Goal: Navigation & Orientation: Find specific page/section

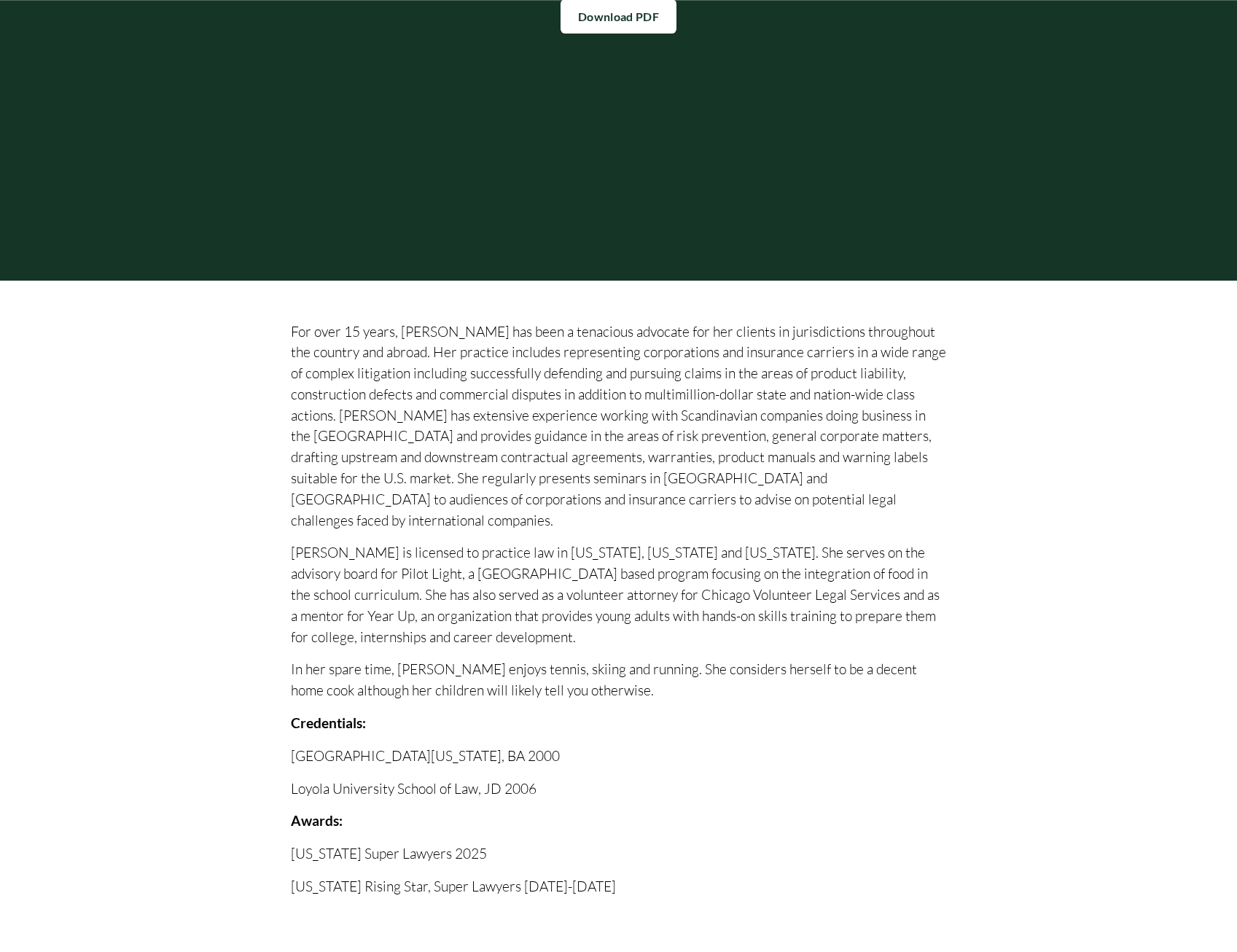
scroll to position [438, 0]
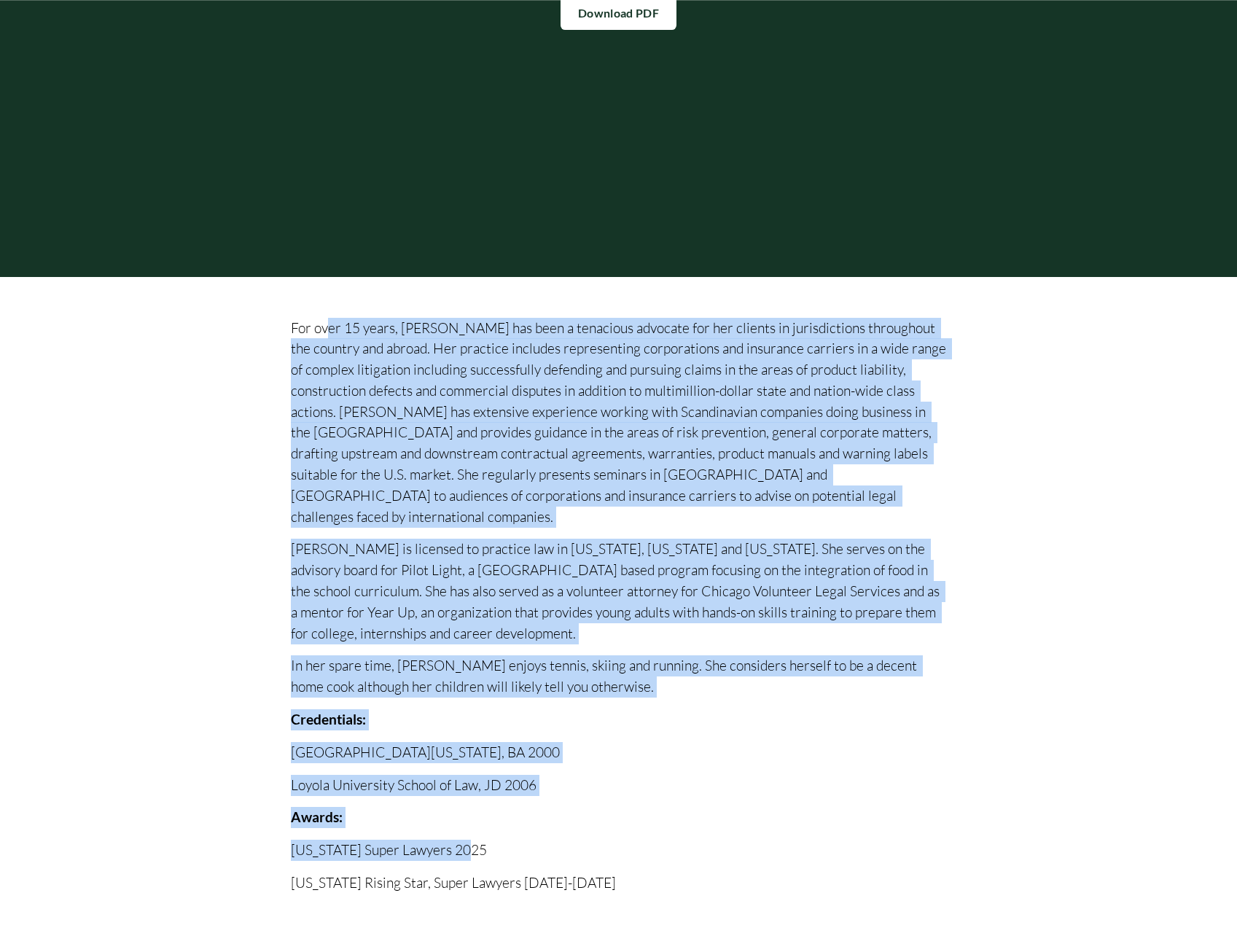
drag, startPoint x: 331, startPoint y: 336, endPoint x: 851, endPoint y: 838, distance: 722.8
click at [851, 838] on div "For over 15 years, Lindsay has been a tenacious advocate for her clients in jur…" at bounding box center [618, 605] width 656 height 576
drag, startPoint x: 851, startPoint y: 838, endPoint x: 647, endPoint y: 832, distance: 204.1
click at [647, 839] on p "Illinois Super Lawyers 2025" at bounding box center [618, 850] width 656 height 21
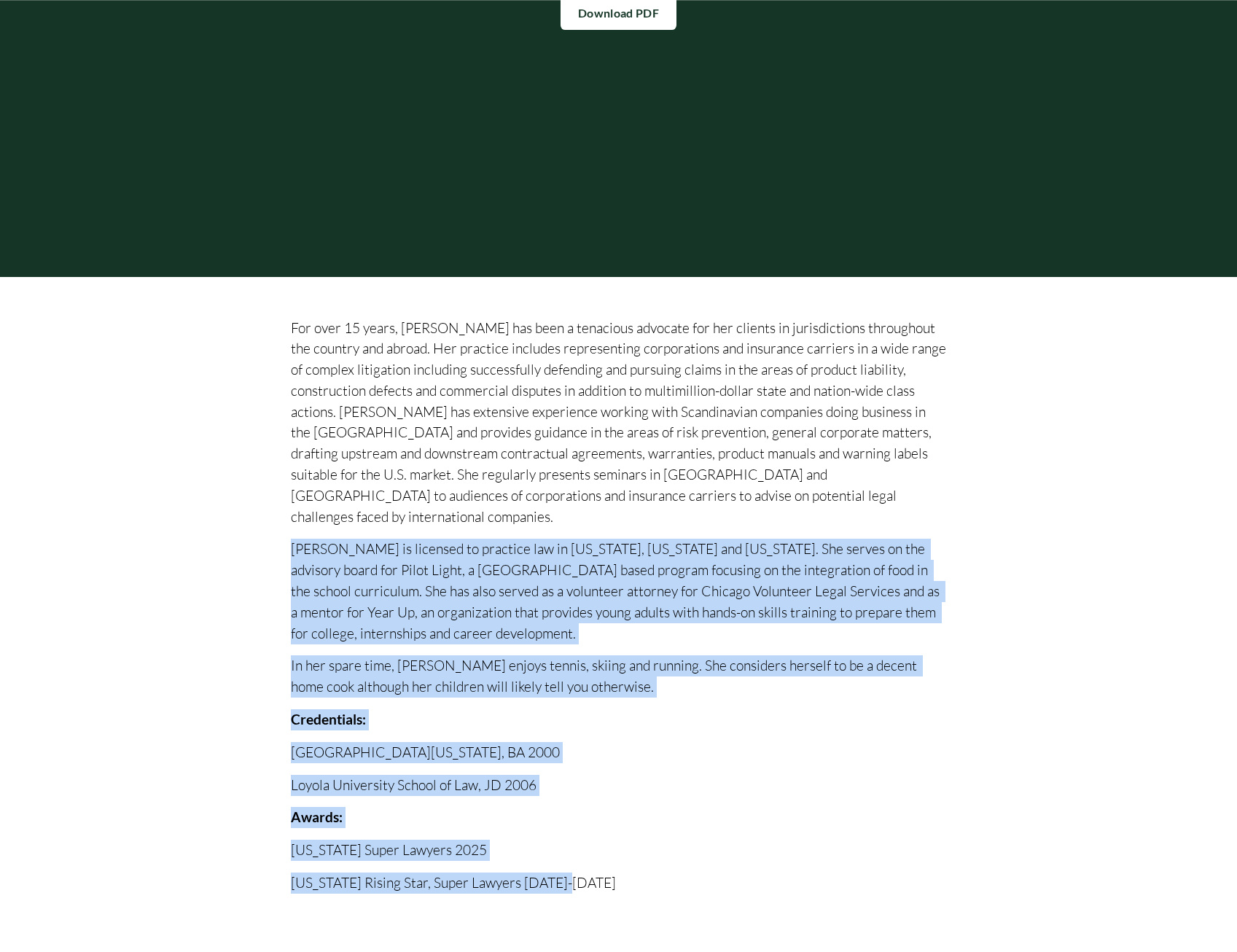
drag, startPoint x: 621, startPoint y: 874, endPoint x: 273, endPoint y: 534, distance: 486.5
click at [273, 534] on div "Lindsay is licensed to practice law in Illinois, California and Nevada. She ser…" at bounding box center [618, 666] width 949 height 780
click at [779, 685] on div "For over 15 years, Lindsay has been a tenacious advocate for her clients in jur…" at bounding box center [618, 605] width 656 height 576
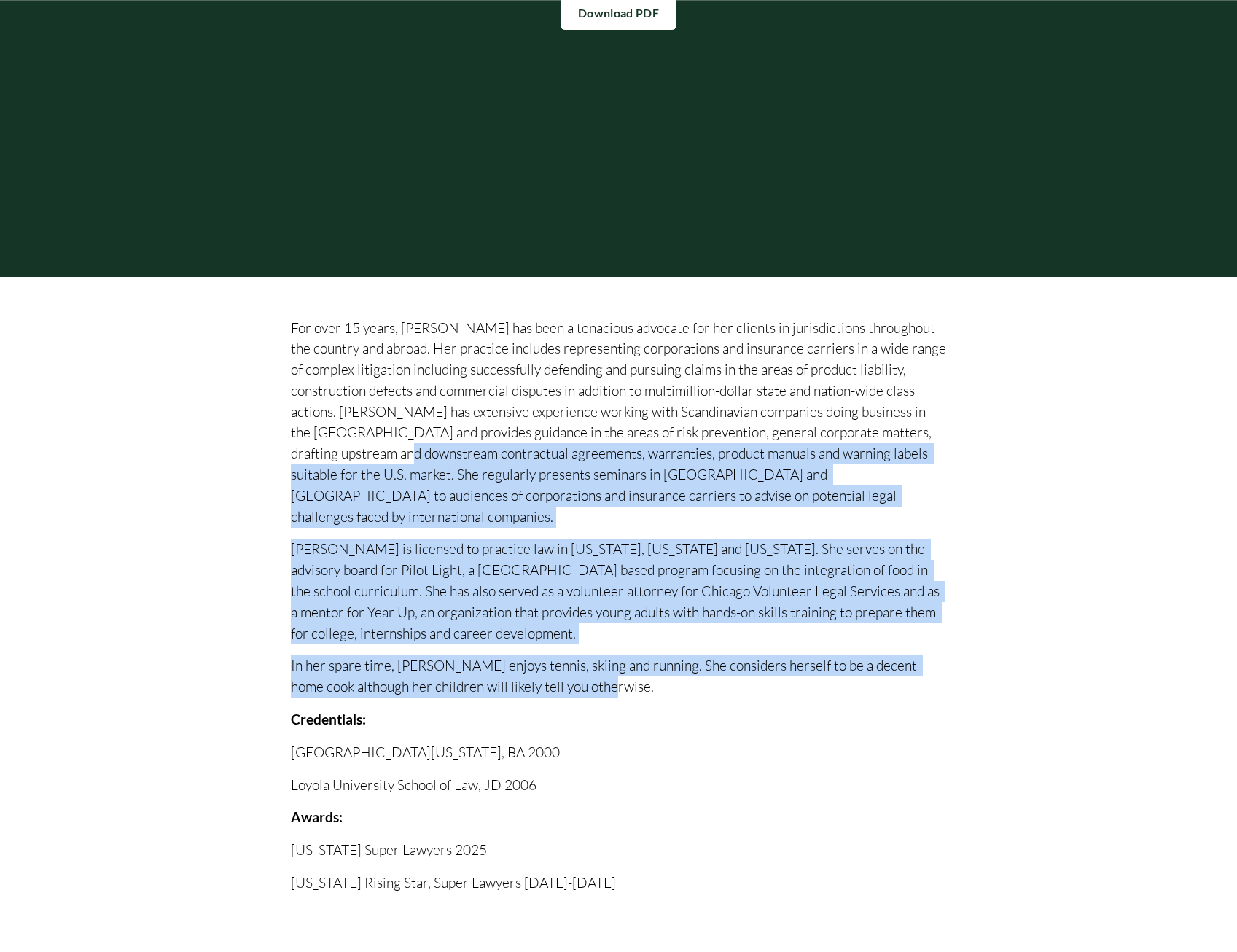
drag, startPoint x: 685, startPoint y: 674, endPoint x: 359, endPoint y: 451, distance: 395.0
click at [359, 451] on div "For over 15 years, Lindsay has been a tenacious advocate for her clients in jur…" at bounding box center [618, 605] width 656 height 576
drag, startPoint x: 359, startPoint y: 451, endPoint x: 607, endPoint y: 654, distance: 320.5
click at [594, 655] on p "In her spare time, Lindsay enjoys tennis, skiing and running. She considers her…" at bounding box center [618, 676] width 656 height 42
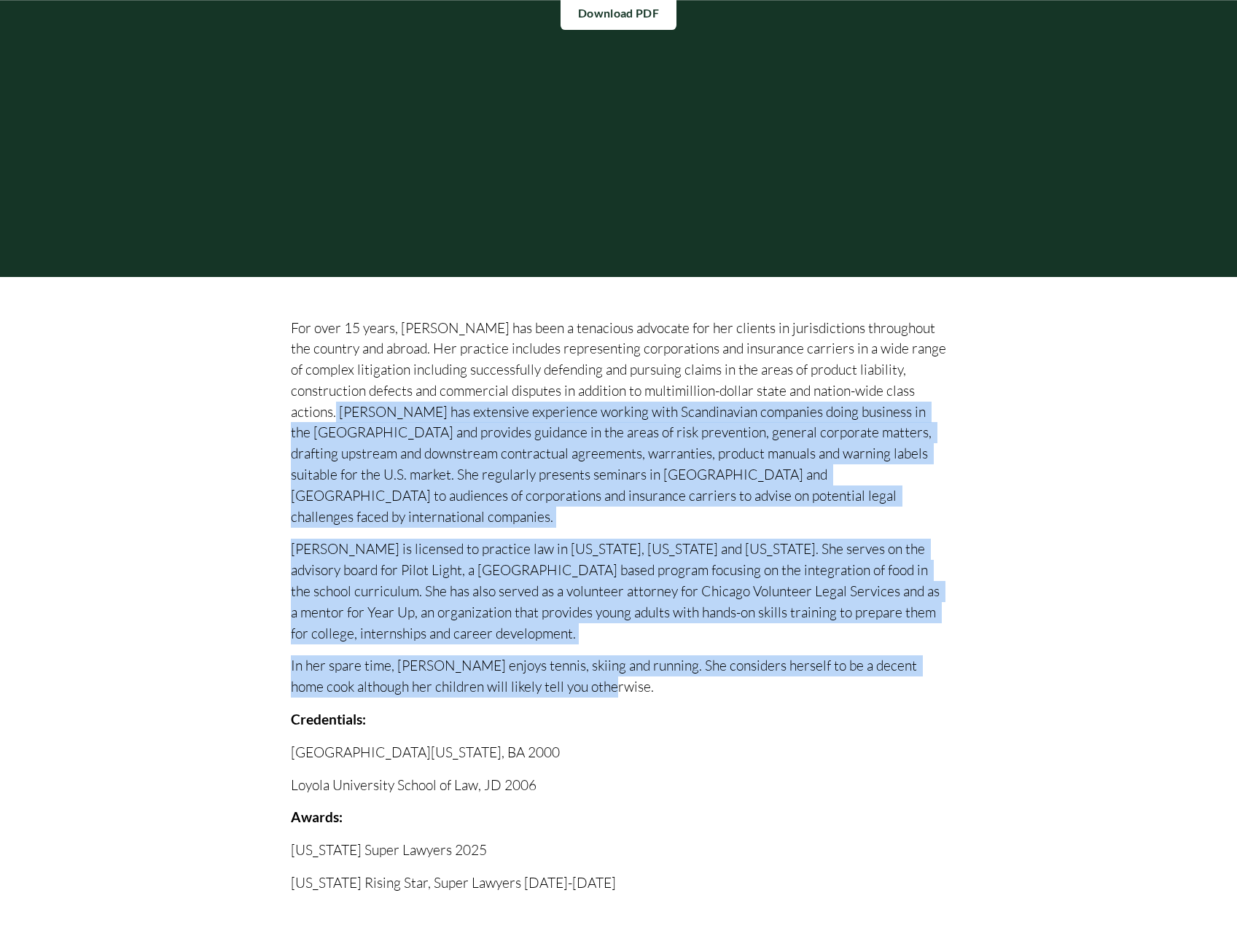
drag, startPoint x: 604, startPoint y: 679, endPoint x: 310, endPoint y: 400, distance: 405.3
click at [310, 400] on div "For over 15 years, Lindsay has been a tenacious advocate for her clients in jur…" at bounding box center [618, 605] width 656 height 576
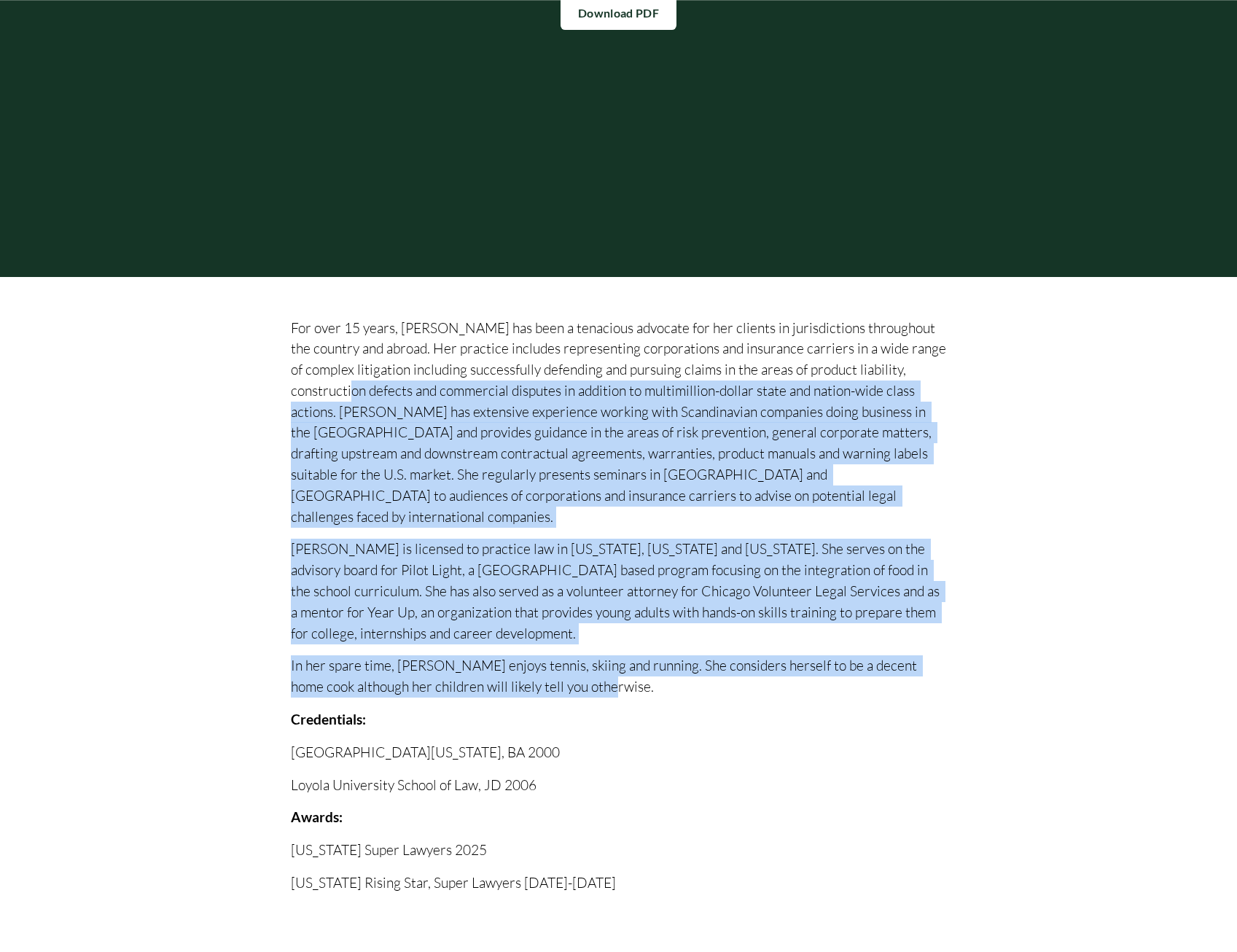
drag, startPoint x: 310, startPoint y: 400, endPoint x: 748, endPoint y: 650, distance: 504.3
click at [748, 655] on p "In her spare time, Lindsay enjoys tennis, skiing and running. She considers her…" at bounding box center [618, 676] width 656 height 42
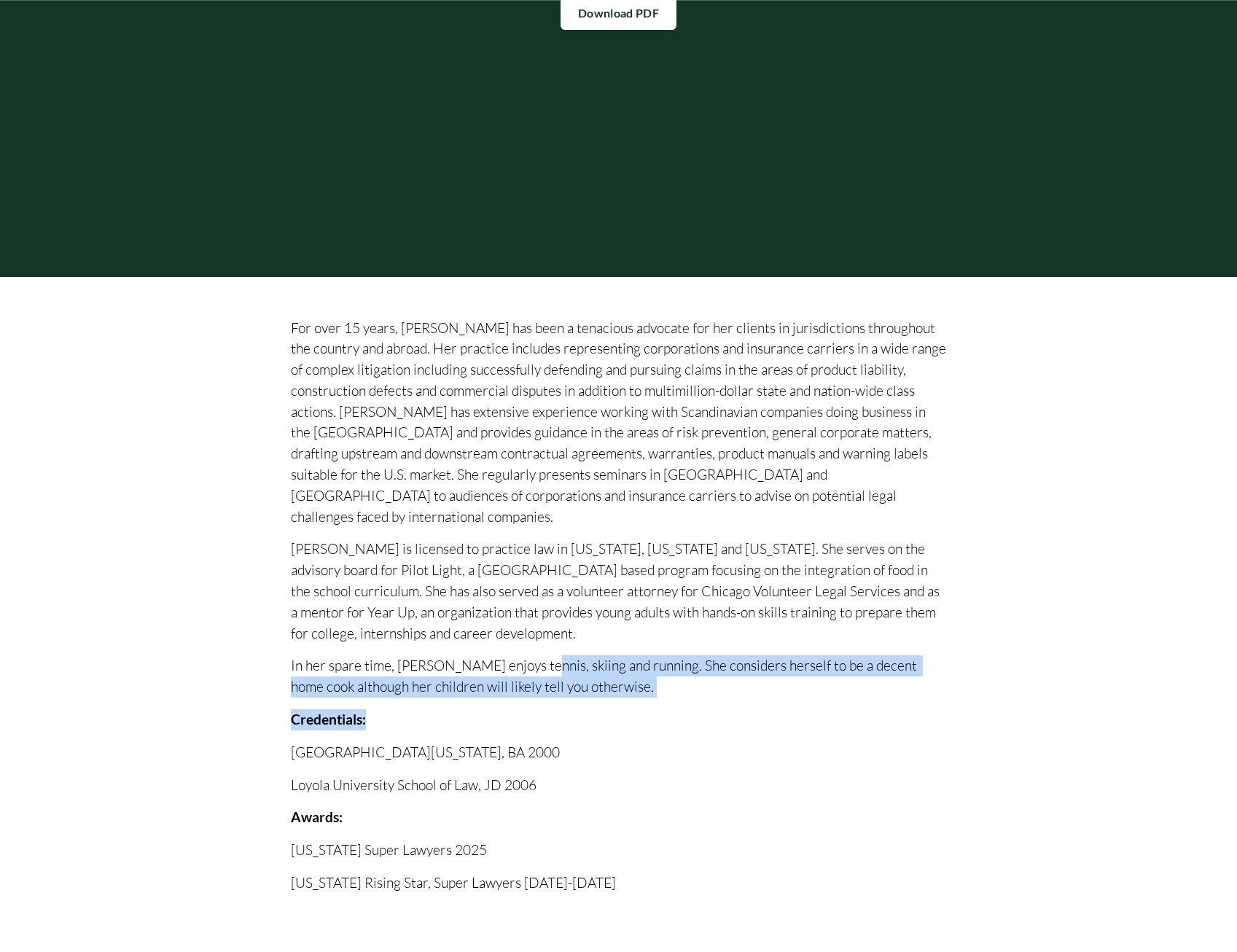
drag, startPoint x: 650, startPoint y: 682, endPoint x: 529, endPoint y: 637, distance: 129.1
click at [529, 637] on div "For over 15 years, Lindsay has been a tenacious advocate for her clients in jur…" at bounding box center [618, 605] width 656 height 576
drag, startPoint x: 529, startPoint y: 637, endPoint x: 560, endPoint y: 695, distance: 65.8
click at [560, 709] on p "Credentials:" at bounding box center [618, 719] width 656 height 21
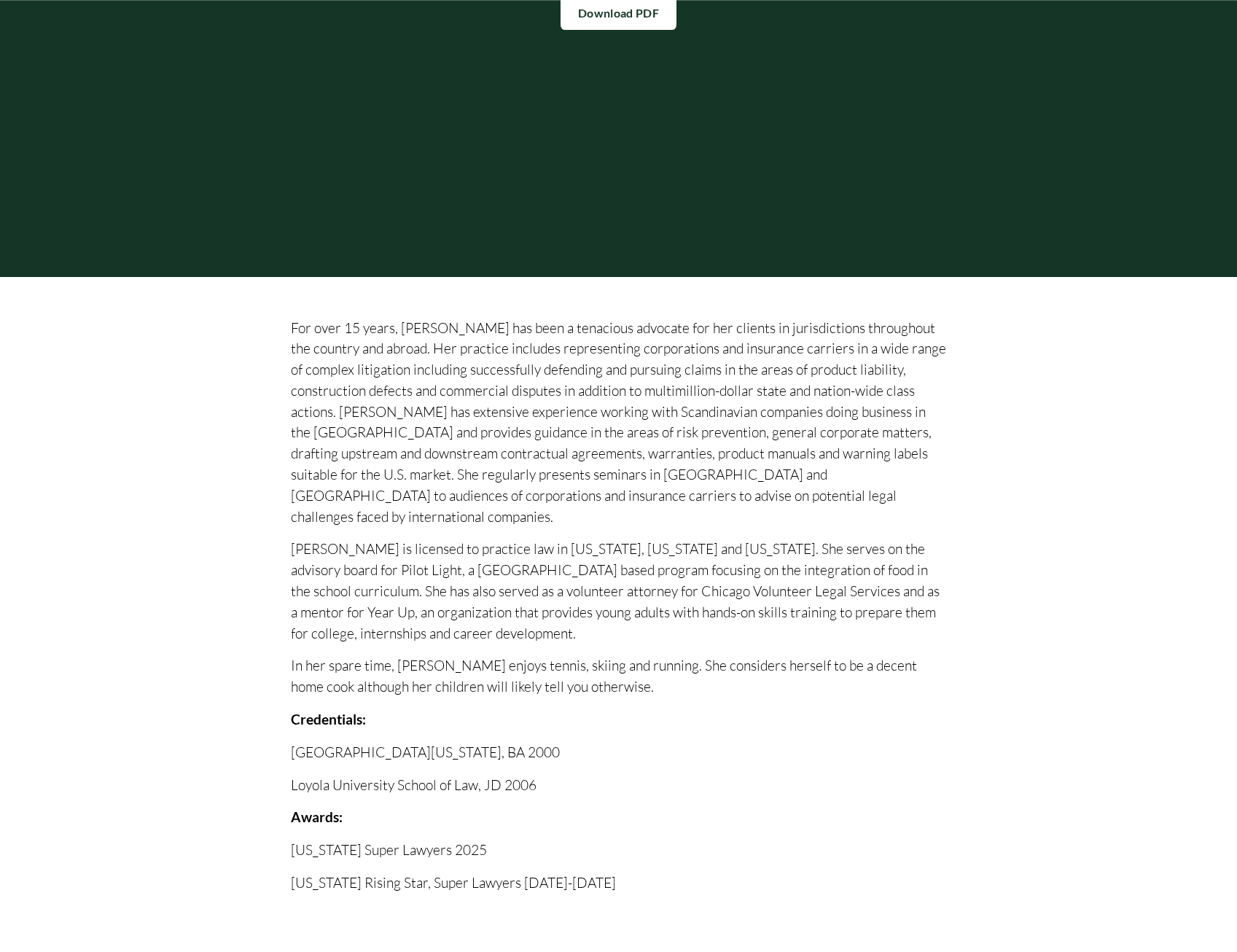
click at [572, 775] on p "Loyola University School of Law, JD 2006" at bounding box center [618, 786] width 656 height 21
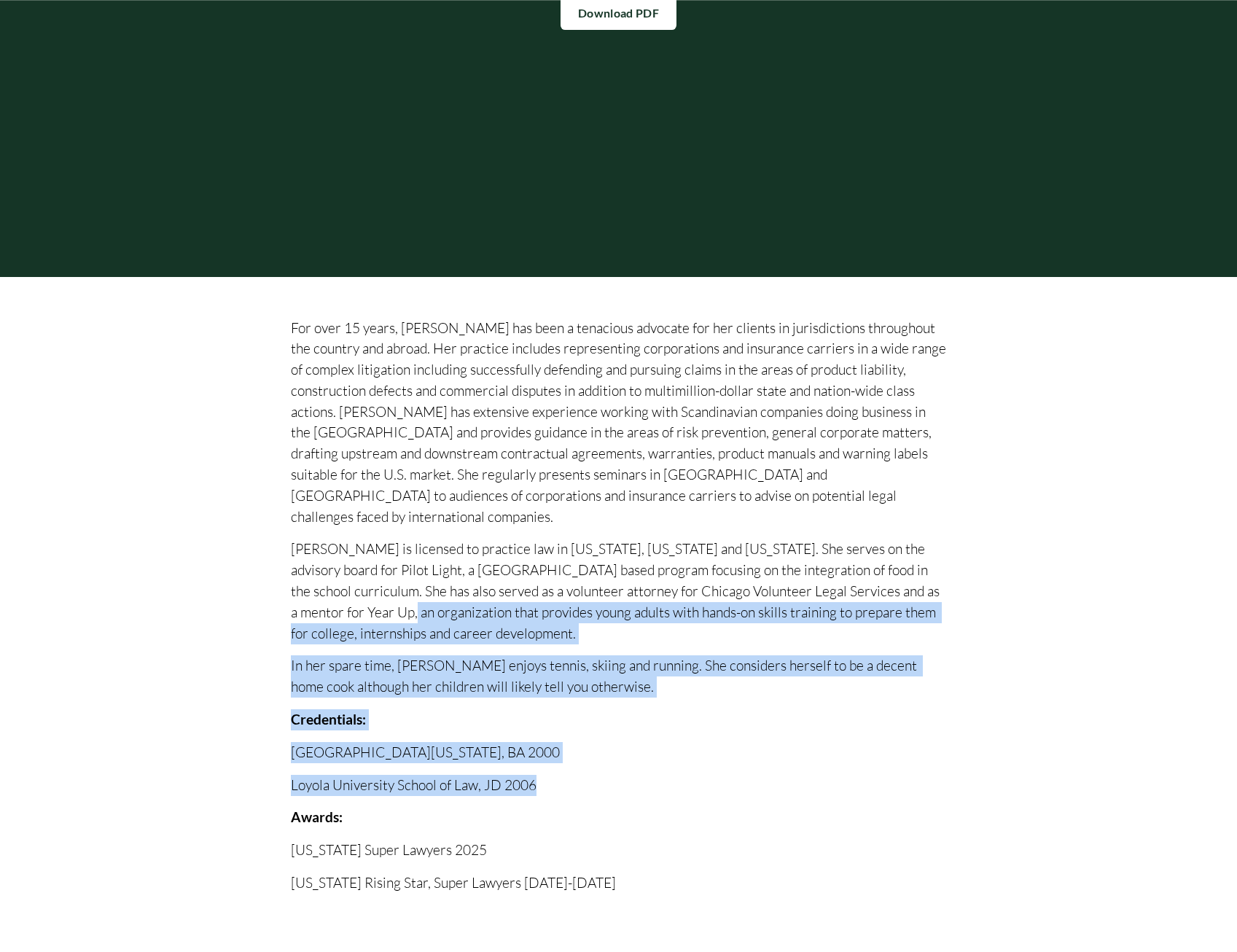
drag, startPoint x: 417, startPoint y: 758, endPoint x: 206, endPoint y: 583, distance: 274.1
click at [206, 583] on div "Lindsay is licensed to practice law in Illinois, California and Nevada. She ser…" at bounding box center [618, 666] width 949 height 780
drag, startPoint x: 206, startPoint y: 583, endPoint x: 583, endPoint y: 673, distance: 387.6
click at [583, 673] on p "In her spare time, Lindsay enjoys tennis, skiing and running. She considers her…" at bounding box center [618, 676] width 656 height 42
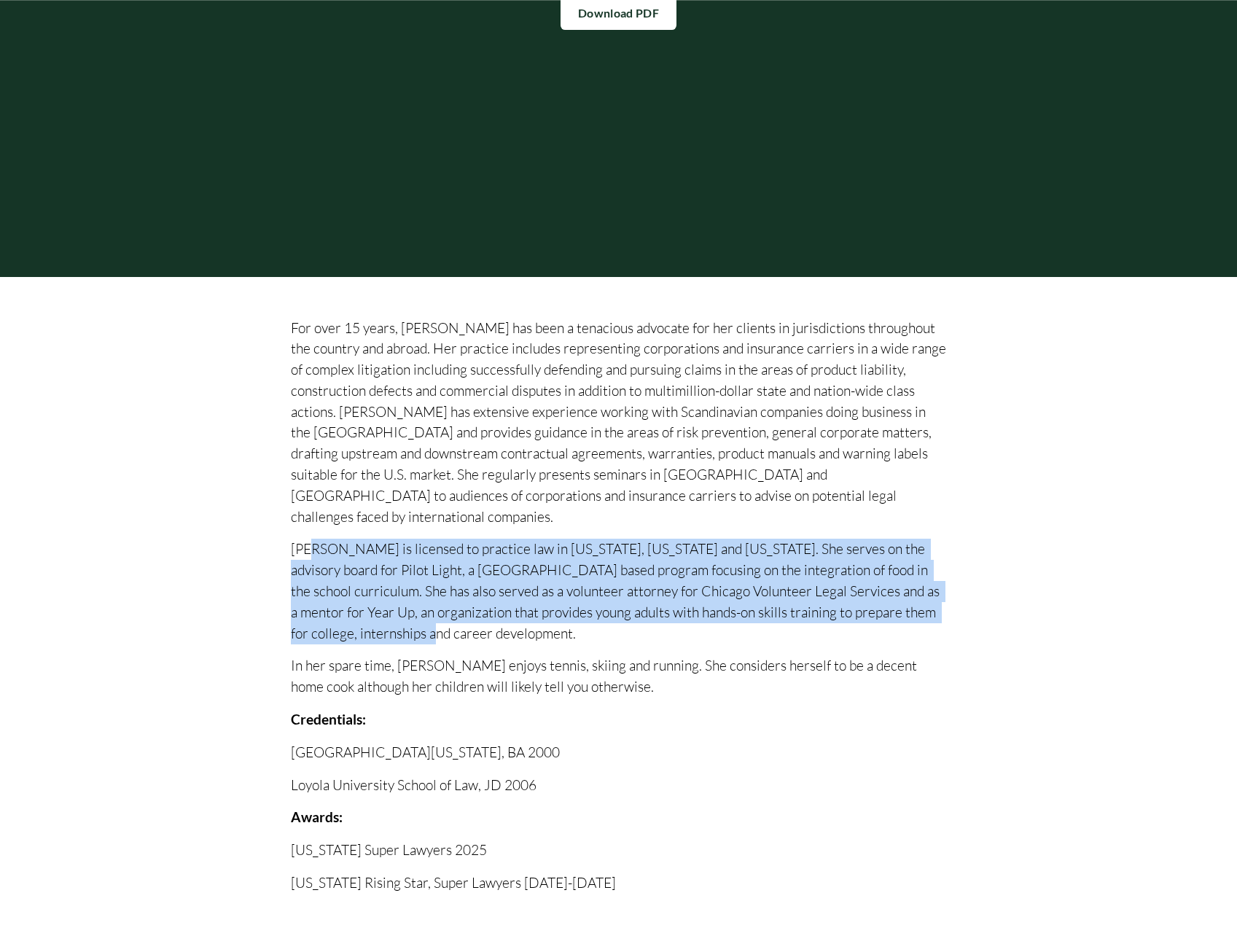
drag, startPoint x: 401, startPoint y: 613, endPoint x: 309, endPoint y: 507, distance: 140.4
click at [309, 507] on div "For over 15 years, Lindsay has been a tenacious advocate for her clients in jur…" at bounding box center [618, 605] width 656 height 576
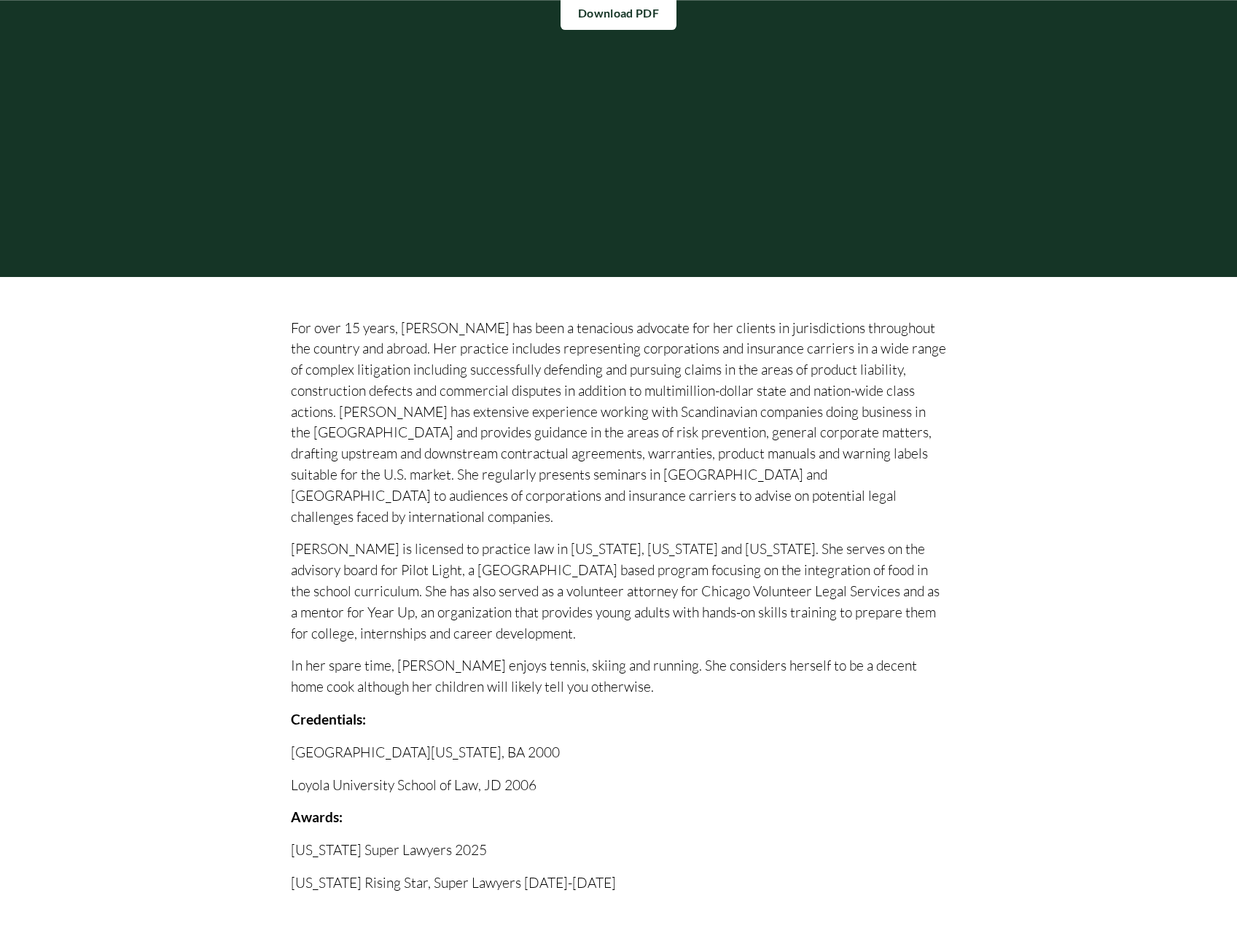
drag, startPoint x: 309, startPoint y: 507, endPoint x: 679, endPoint y: 456, distance: 373.5
click at [679, 456] on p "For over 15 years, Lindsay has been a tenacious advocate for her clients in jur…" at bounding box center [618, 422] width 656 height 210
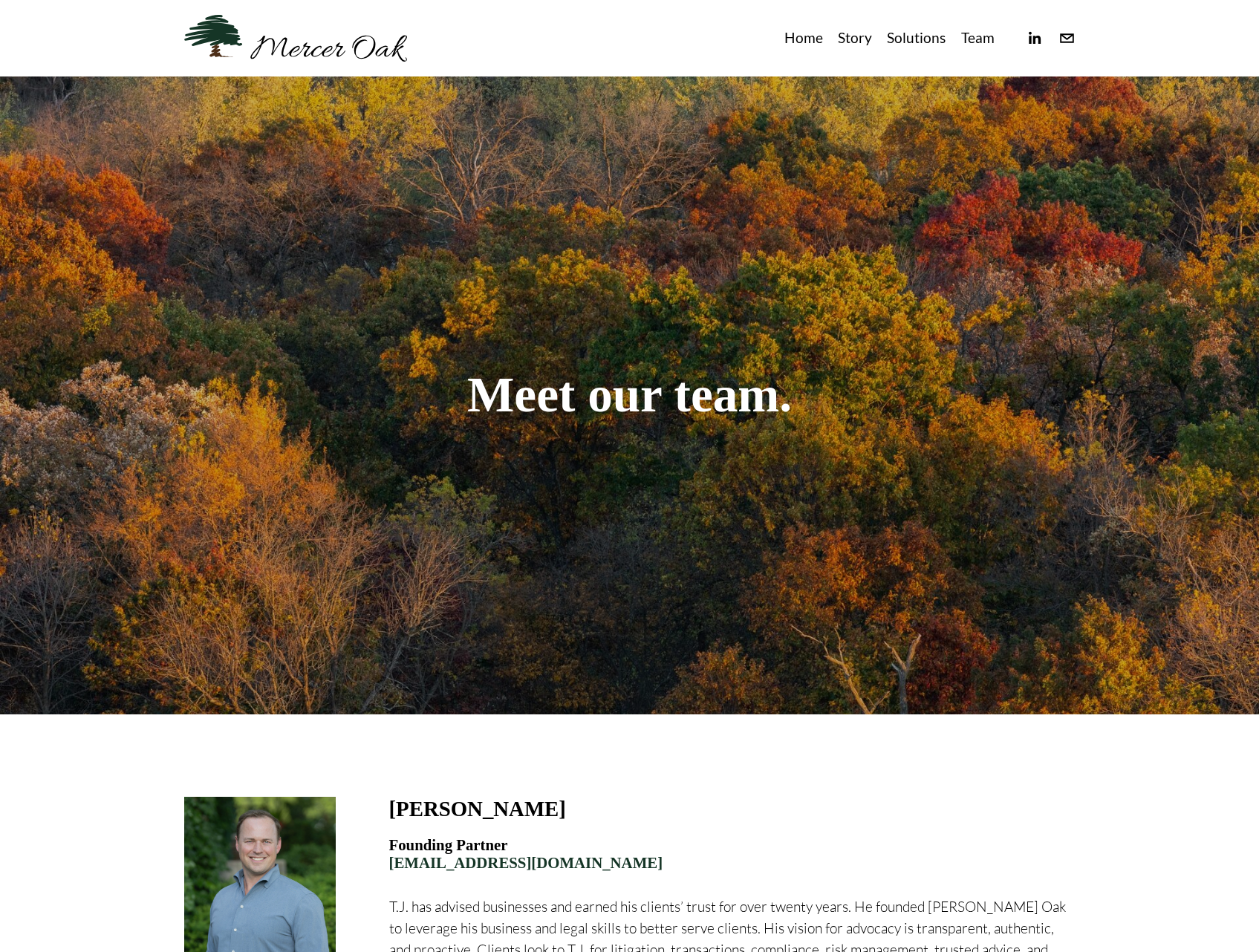
click at [337, 54] on link at bounding box center [295, 38] width 222 height 47
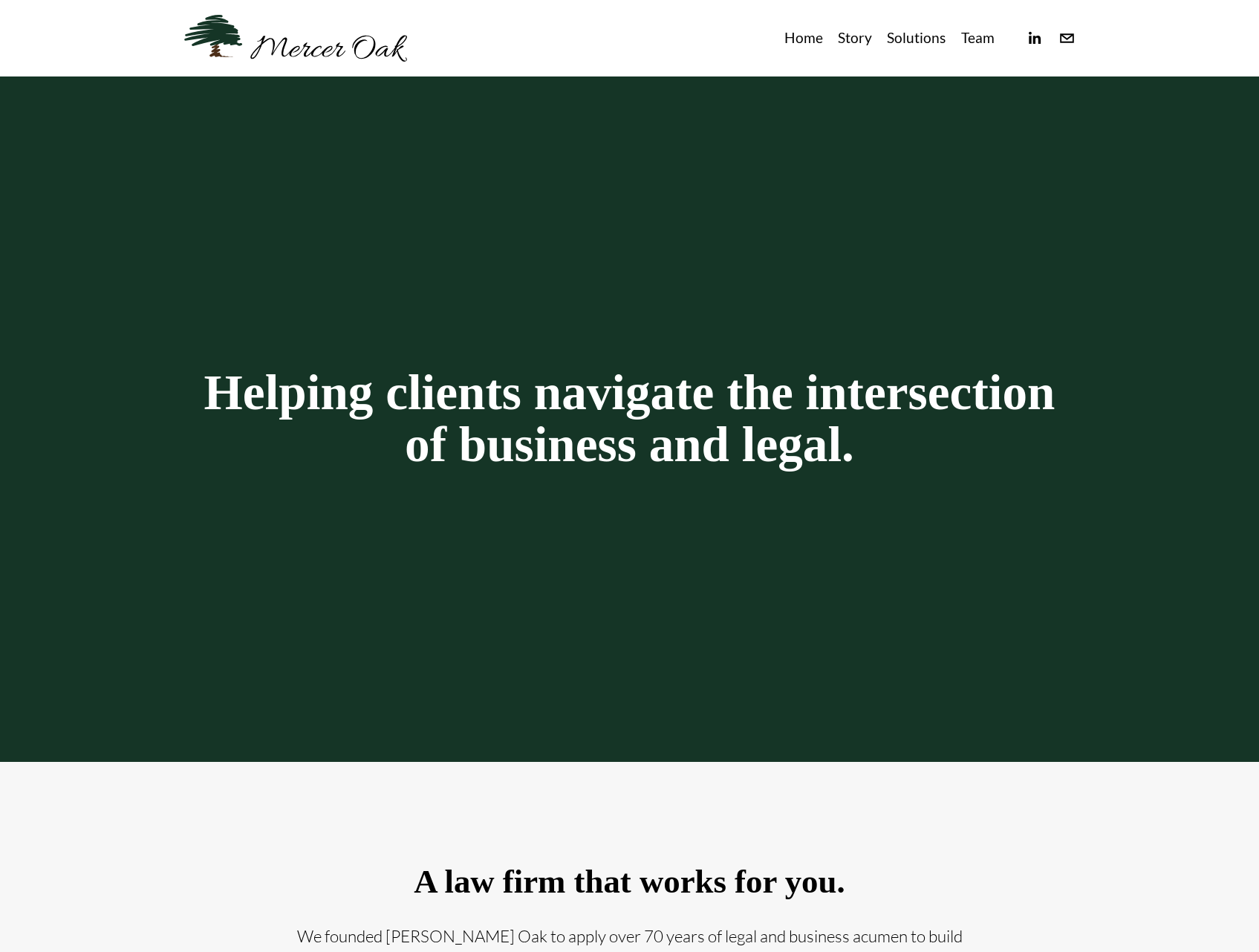
click at [850, 28] on link "Story" at bounding box center [854, 38] width 34 height 24
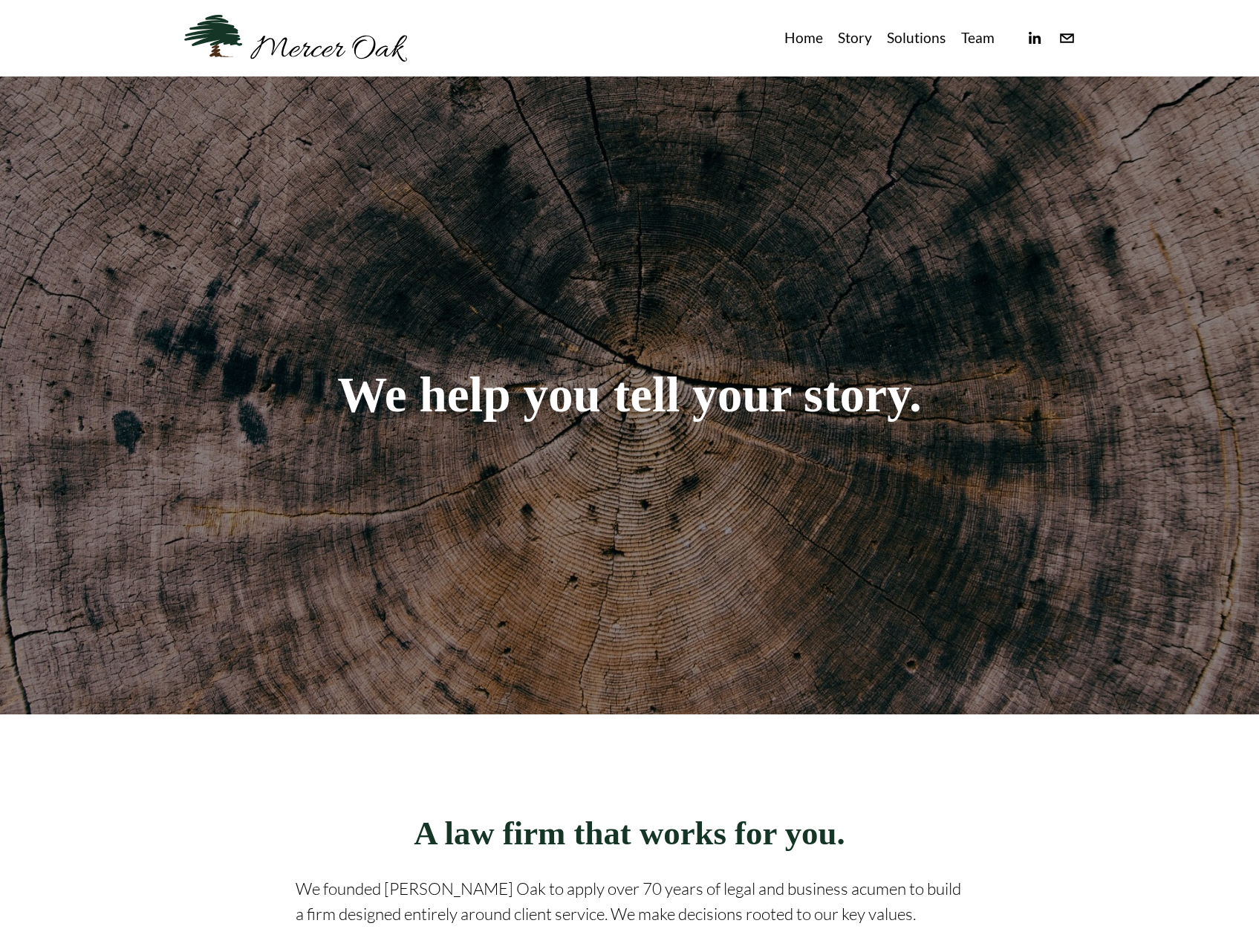
click at [969, 38] on link "Team" at bounding box center [978, 38] width 33 height 24
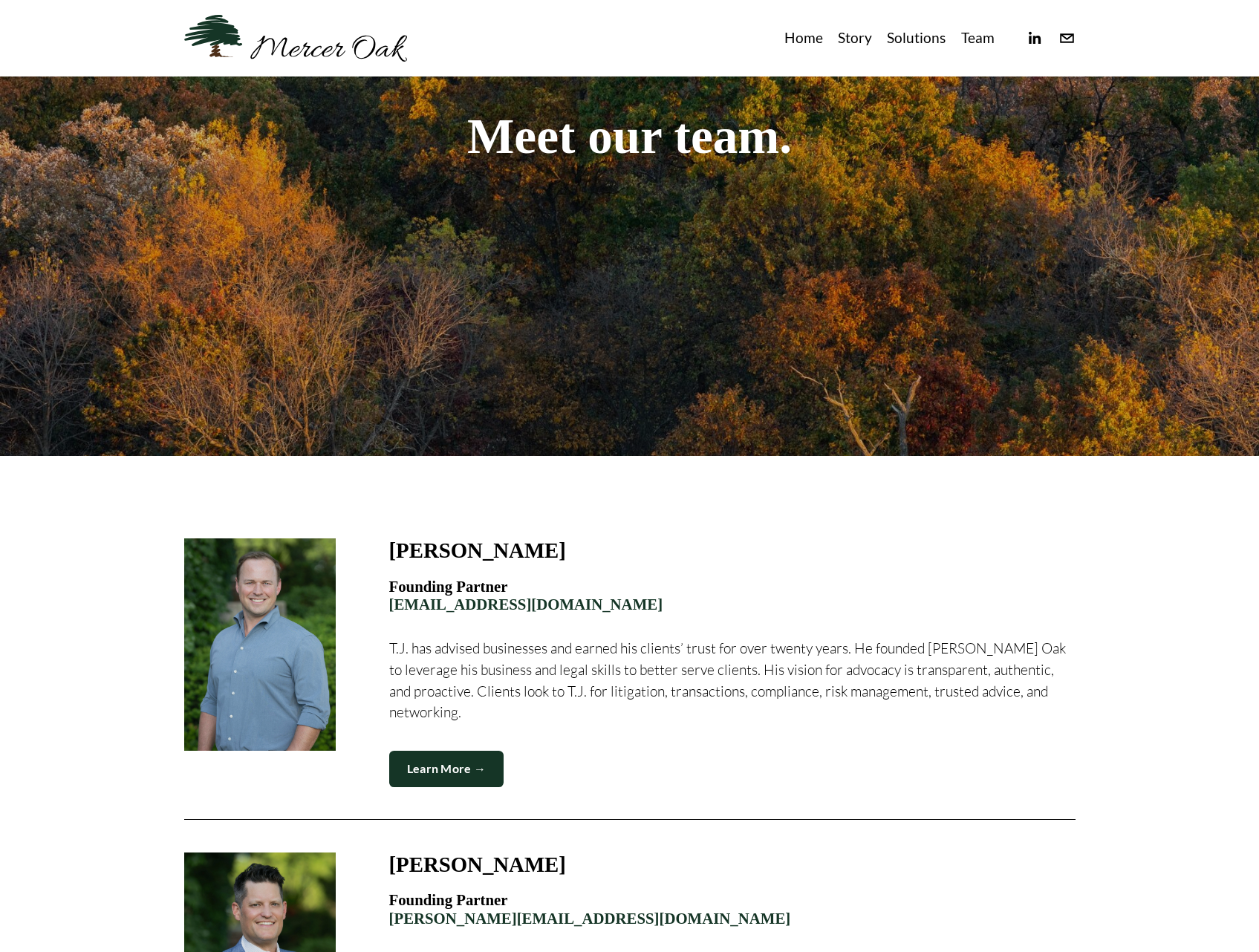
scroll to position [222, 0]
